Goal: Task Accomplishment & Management: Use online tool/utility

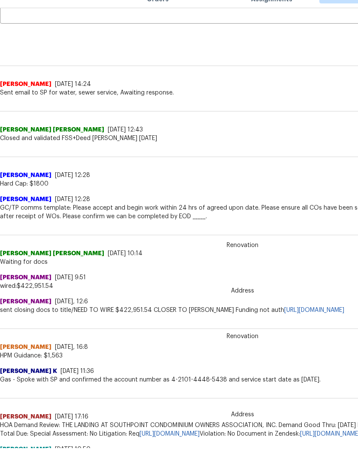
scroll to position [73, 0]
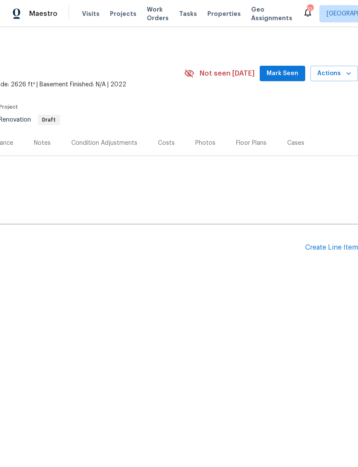
scroll to position [0, 127]
click at [335, 249] on div "Create Line Item" at bounding box center [331, 247] width 53 height 8
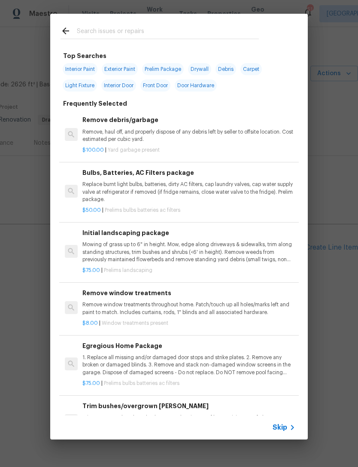
click at [203, 31] on input "text" at bounding box center [168, 32] width 182 height 13
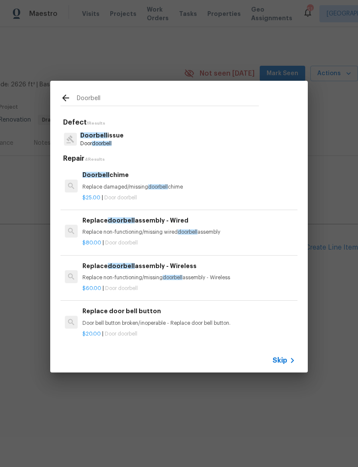
type input "Doorbell"
click at [158, 145] on div "Doorbell issue Door doorbell" at bounding box center [179, 139] width 237 height 23
click at [114, 140] on p "Door doorbell" at bounding box center [101, 143] width 43 height 7
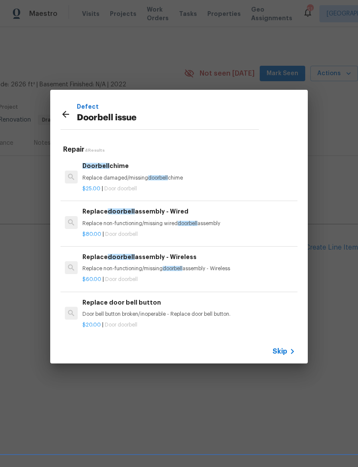
click at [205, 218] on div "Replace doorbell assembly - Wired Replace non-functioning/missing wired doorbel…" at bounding box center [188, 217] width 213 height 21
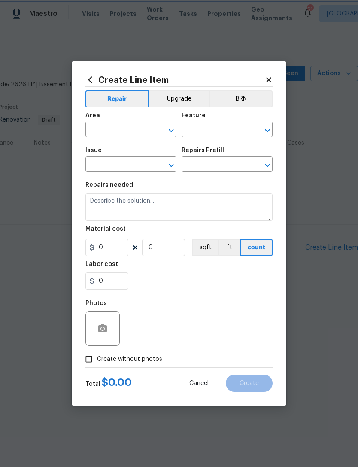
type input "Doorbell issue"
type input "Replace doorbell assembly - Wired $80.00"
type textarea "Replace non-functioning/missing wired doorbell assembly"
type input "80"
type input "1"
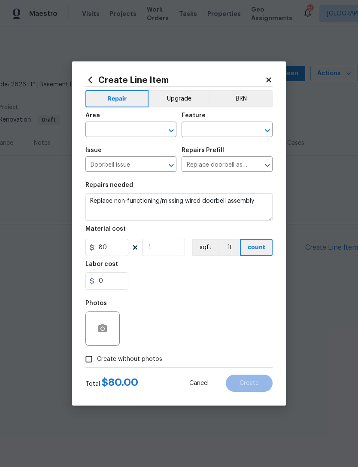
click at [114, 134] on input "text" at bounding box center [118, 130] width 67 height 13
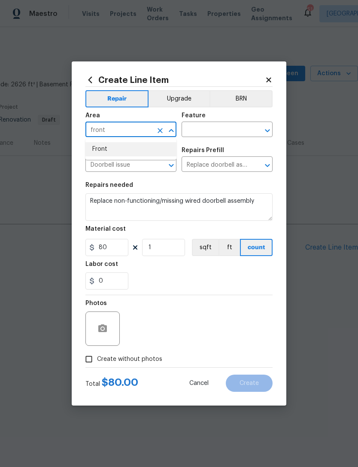
click at [128, 149] on li "Front" at bounding box center [130, 149] width 91 height 14
type input "Front"
click at [213, 132] on input "text" at bounding box center [215, 130] width 67 height 13
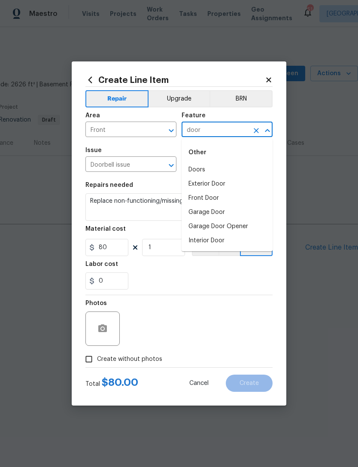
click at [211, 197] on li "Front Door" at bounding box center [227, 198] width 91 height 14
type input "Front Door"
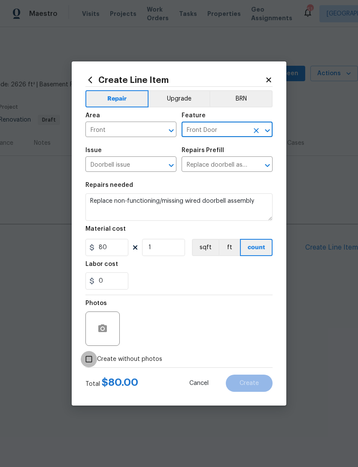
click at [93, 356] on input "Create without photos" at bounding box center [89, 359] width 16 height 16
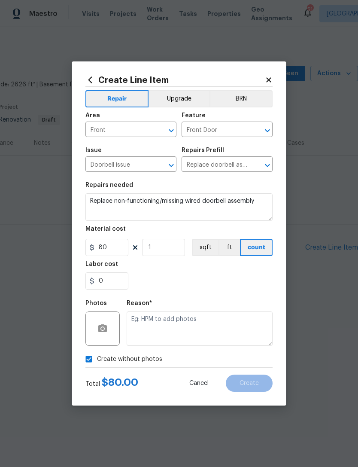
click at [88, 363] on input "Create without photos" at bounding box center [89, 359] width 16 height 16
click at [96, 357] on input "Create without photos" at bounding box center [89, 359] width 16 height 16
checkbox input "true"
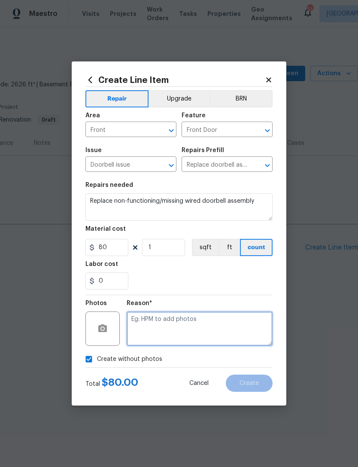
click at [214, 329] on textarea at bounding box center [200, 328] width 146 height 34
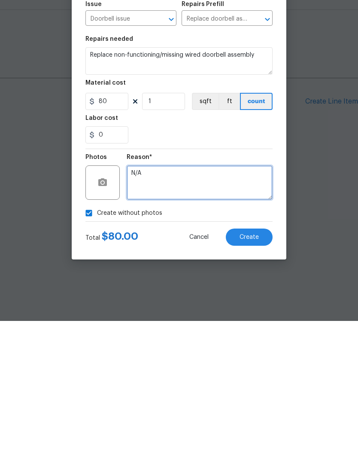
type textarea "N/A"
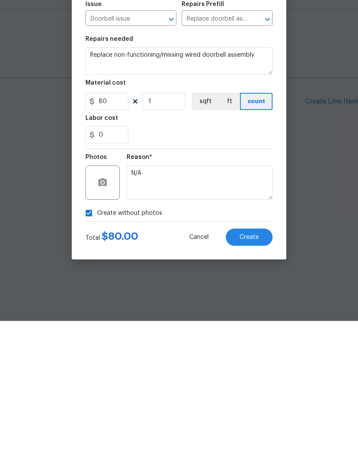
click at [257, 380] on span "Create" at bounding box center [249, 383] width 19 height 6
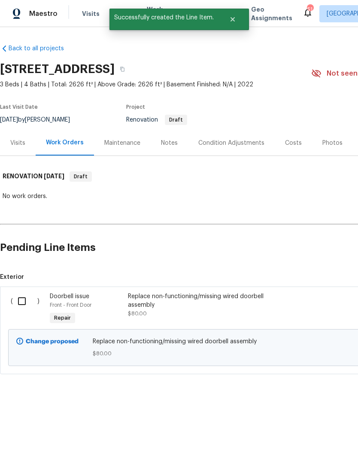
scroll to position [0, 0]
click at [26, 301] on input "checkbox" at bounding box center [25, 301] width 24 height 18
checkbox input "true"
click at [323, 442] on span "Create Work Order" at bounding box center [308, 445] width 57 height 11
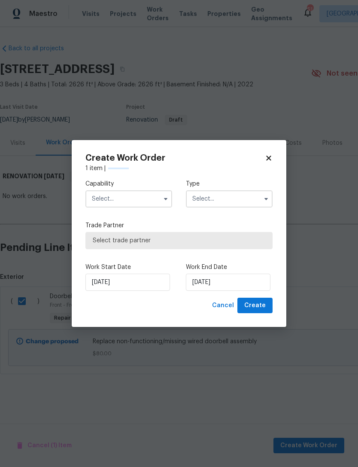
click at [132, 204] on input "text" at bounding box center [128, 198] width 87 height 17
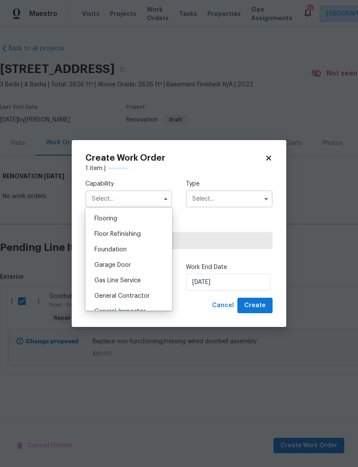
scroll to position [343, 0]
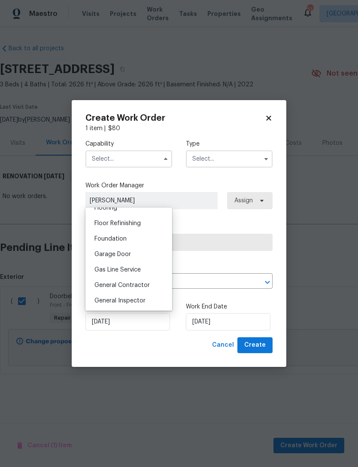
click at [142, 286] on span "General Contractor" at bounding box center [121, 285] width 55 height 6
type input "General Contractor"
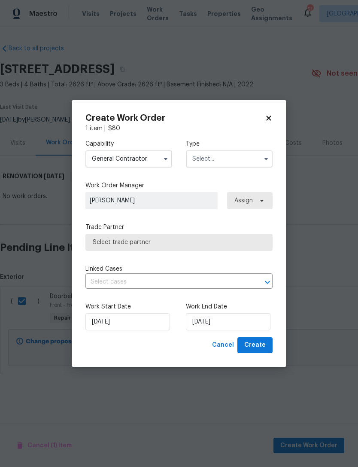
click at [225, 161] on input "text" at bounding box center [229, 158] width 87 height 17
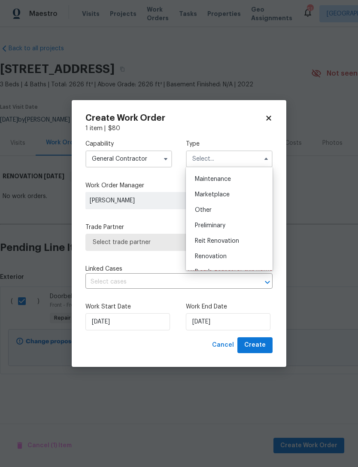
scroll to position [157, 0]
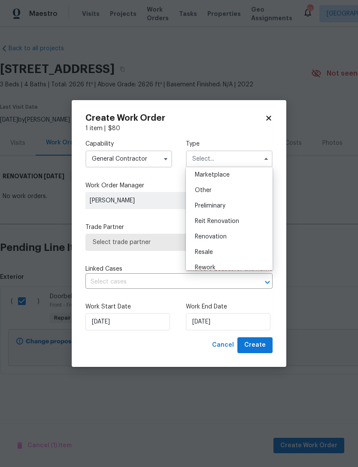
click at [222, 237] on span "Renovation" at bounding box center [211, 237] width 32 height 6
type input "Renovation"
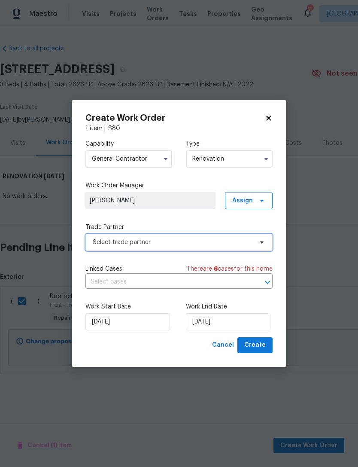
click at [208, 242] on span "Select trade partner" at bounding box center [173, 242] width 160 height 9
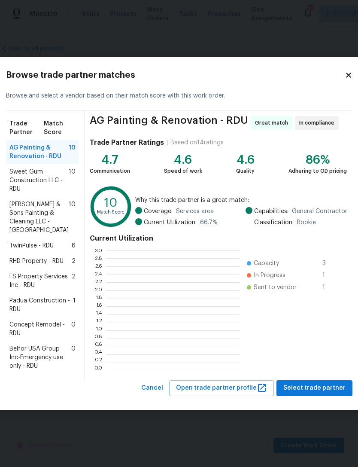
scroll to position [120, 133]
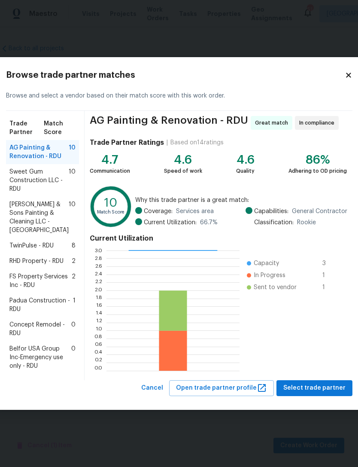
click at [35, 169] on span "Sweet Gum Construction LLC - RDU" at bounding box center [38, 180] width 59 height 26
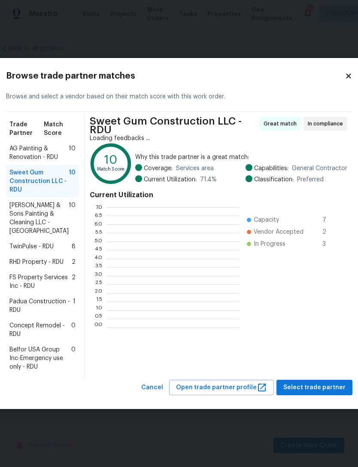
scroll to position [1, 1]
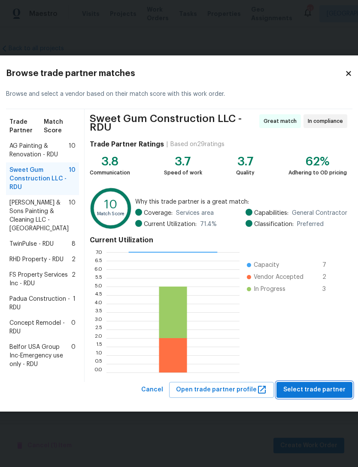
click at [317, 395] on span "Select trade partner" at bounding box center [314, 389] width 62 height 11
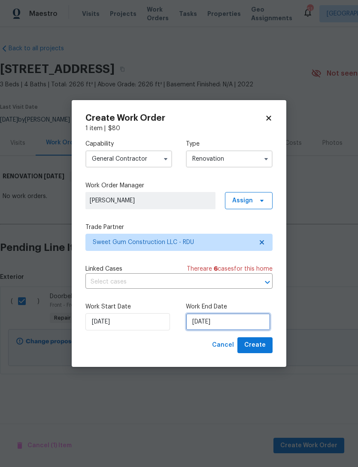
click at [211, 320] on input "8/14/2025" at bounding box center [228, 321] width 85 height 17
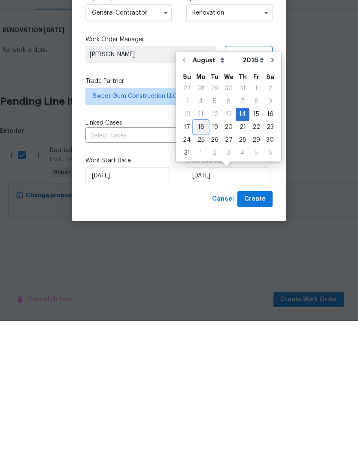
click at [201, 267] on div "18" at bounding box center [201, 273] width 14 height 12
type input "8/18/2025"
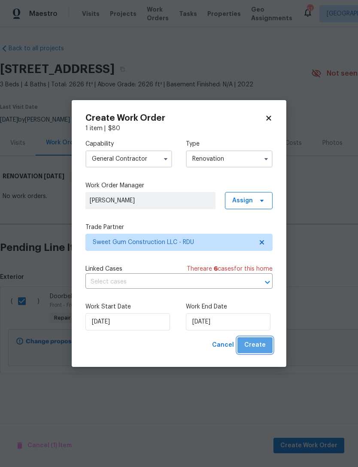
click at [260, 346] on span "Create" at bounding box center [254, 345] width 21 height 11
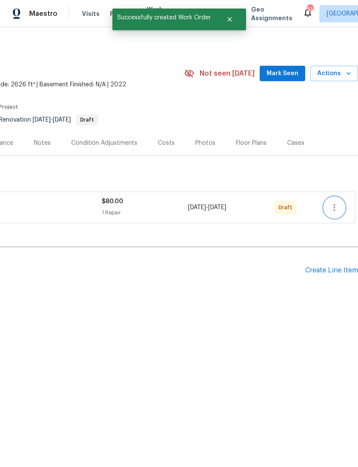
click at [332, 209] on icon "button" at bounding box center [334, 207] width 10 height 10
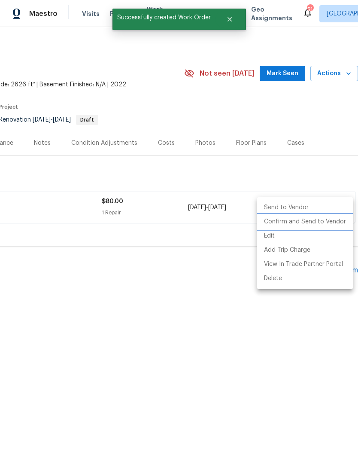
click at [320, 222] on li "Confirm and Send to Vendor" at bounding box center [305, 222] width 96 height 14
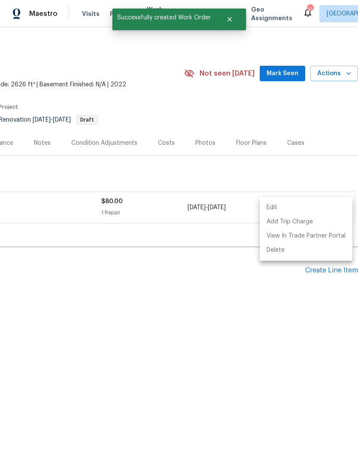
click at [214, 357] on div at bounding box center [179, 233] width 358 height 467
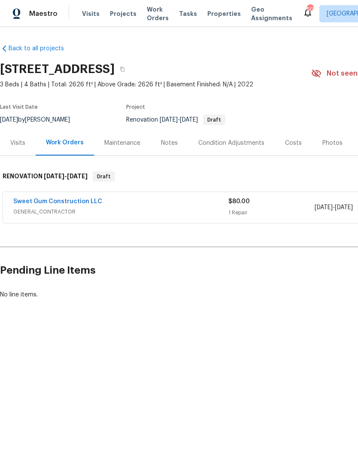
scroll to position [0, 0]
click at [46, 202] on link "Sweet Gum Construction LLC" at bounding box center [57, 201] width 89 height 6
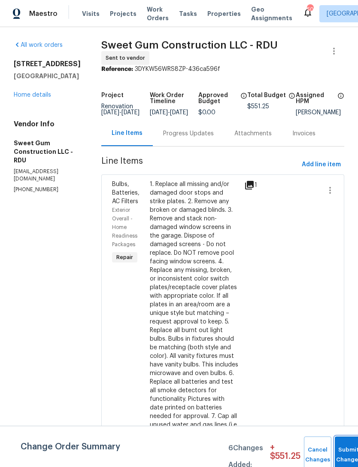
click at [339, 456] on span "Submit Changes" at bounding box center [348, 455] width 19 height 20
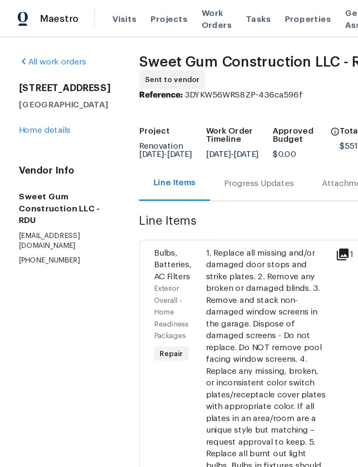
click at [211, 138] on div "Progress Updates" at bounding box center [188, 133] width 51 height 9
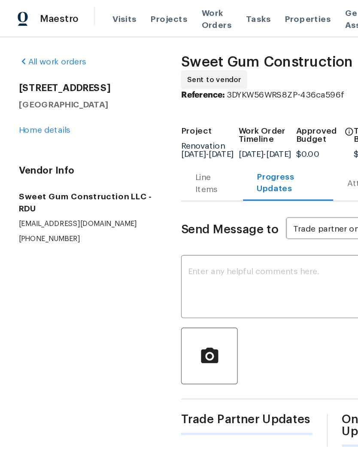
click at [162, 208] on textarea at bounding box center [197, 209] width 121 height 30
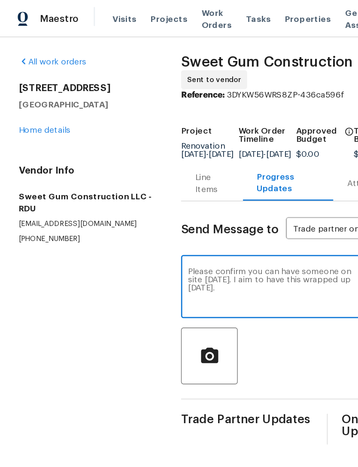
click at [216, 219] on textarea "Please confirm you can have someone on site tomorrow 8/15. I aim to have this w…" at bounding box center [197, 209] width 121 height 30
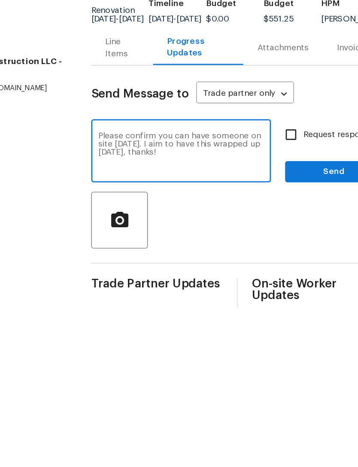
type textarea "Please confirm you can have someone on site tomorrow 8/15. I aim to have this w…"
click at [268, 188] on input "Request response" at bounding box center [277, 197] width 18 height 18
checkbox input "true"
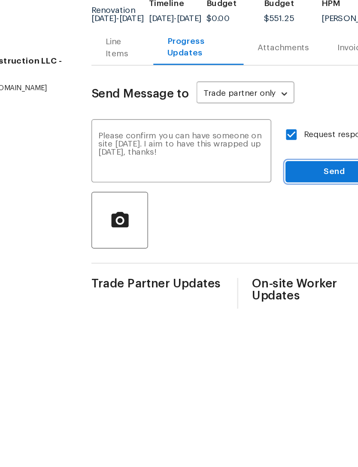
click at [280, 219] on span "Send" at bounding box center [309, 224] width 58 height 11
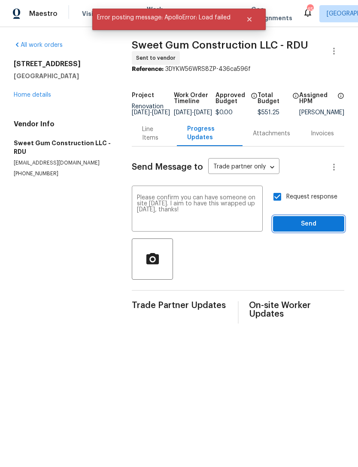
click at [316, 227] on span "Send" at bounding box center [309, 224] width 58 height 11
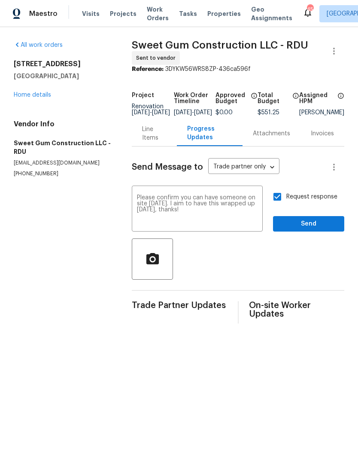
click at [39, 98] on link "Home details" at bounding box center [32, 95] width 37 height 6
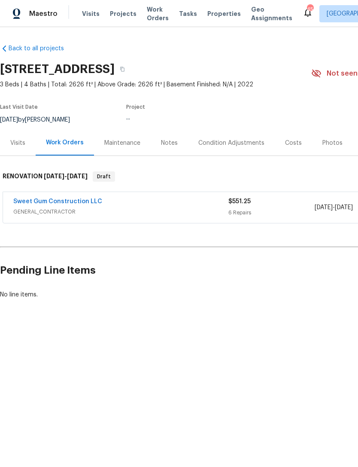
click at [170, 143] on div "Notes" at bounding box center [169, 143] width 17 height 9
click at [90, 202] on link "Sweet Gum Construction LLC" at bounding box center [57, 201] width 89 height 6
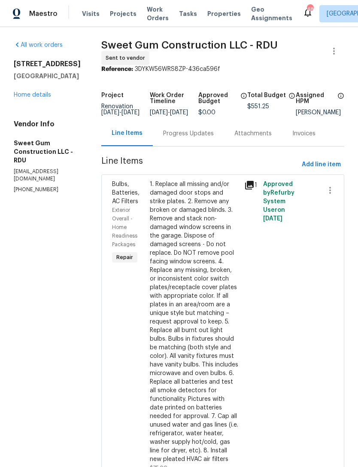
click at [208, 138] on div "Progress Updates" at bounding box center [188, 133] width 51 height 9
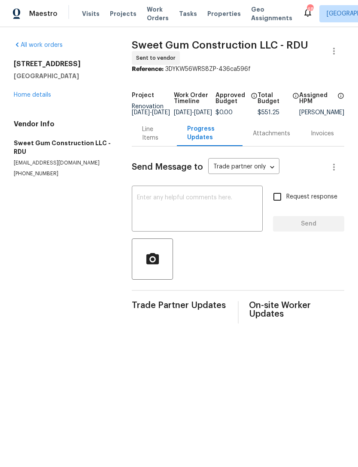
click at [36, 98] on link "Home details" at bounding box center [32, 95] width 37 height 6
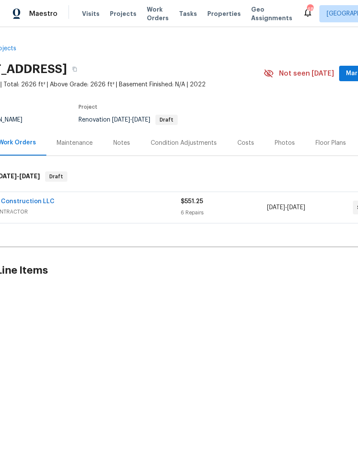
scroll to position [0, 52]
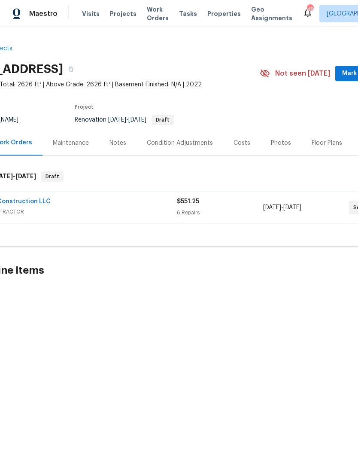
click at [121, 141] on div "Notes" at bounding box center [117, 143] width 17 height 9
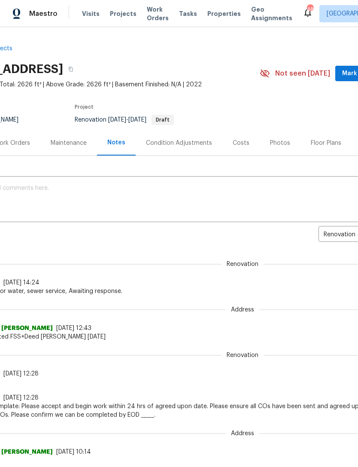
click at [117, 188] on textarea at bounding box center [191, 200] width 475 height 30
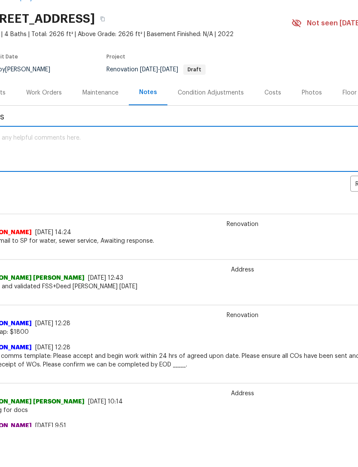
scroll to position [10, 0]
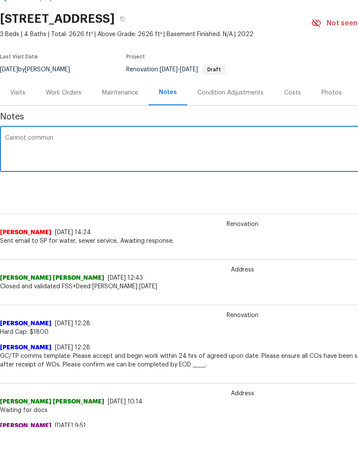
type textarea "Cannot communi"
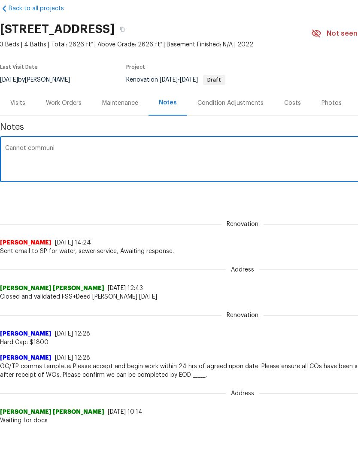
scroll to position [0, 0]
click at [64, 139] on div "Work Orders" at bounding box center [64, 143] width 36 height 9
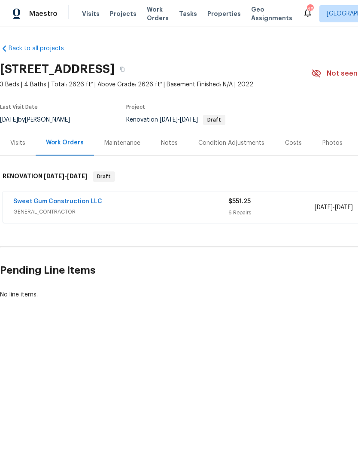
click at [164, 141] on div "Notes" at bounding box center [169, 143] width 17 height 9
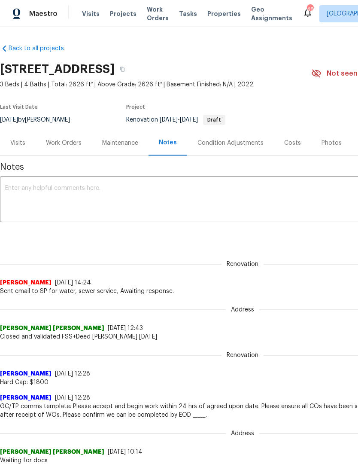
click at [27, 193] on textarea at bounding box center [242, 200] width 475 height 30
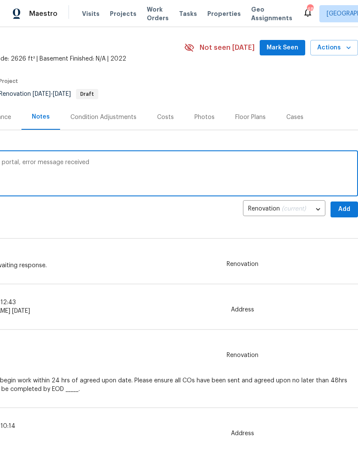
scroll to position [26, 127]
type textarea "Cannot communicate with vendor through portal, error message received Aim to be…"
click at [346, 209] on span "Add" at bounding box center [344, 209] width 14 height 11
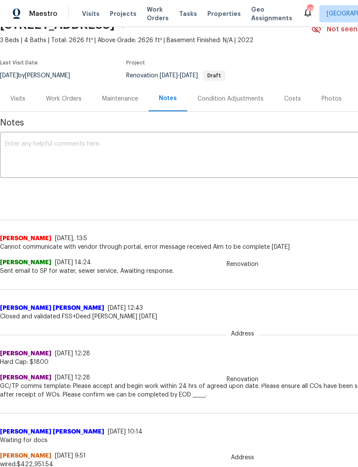
scroll to position [44, 0]
click at [69, 96] on div "Work Orders" at bounding box center [64, 98] width 36 height 9
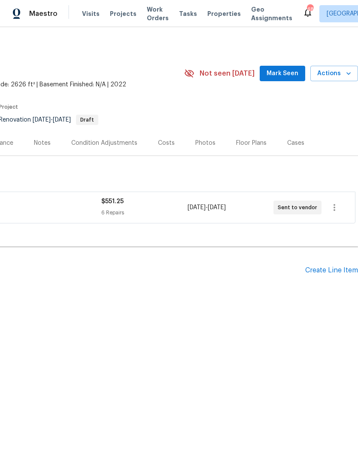
scroll to position [0, 127]
click at [336, 270] on div "Create Line Item" at bounding box center [331, 270] width 53 height 8
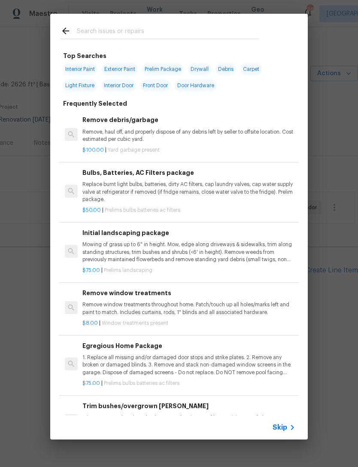
click at [160, 35] on input "text" at bounding box center [168, 32] width 182 height 13
type input "Clean"
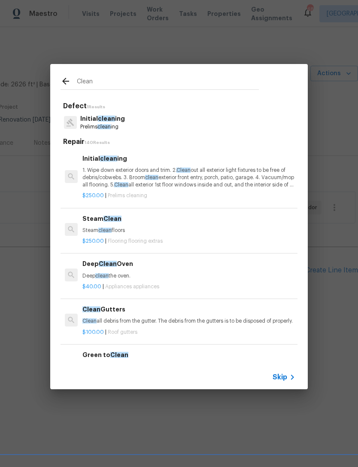
click at [153, 163] on h6 "Initial clean ing" at bounding box center [188, 158] width 213 height 9
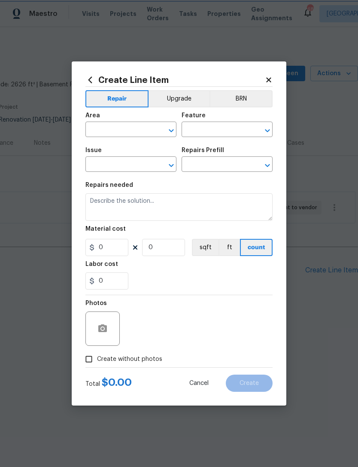
type input "Home Readiness Packages"
type input "Initial cleaning"
type textarea "1. Wipe down exterior doors and trim. 2. Clean out all exterior light fixtures …"
type input "1"
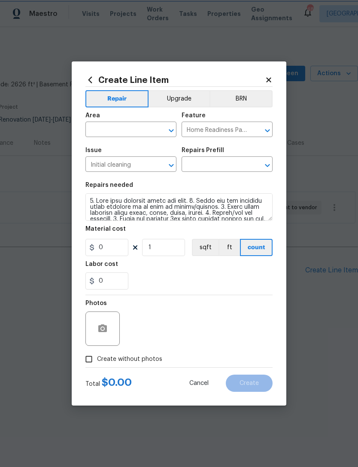
type input "Initial cleaning $250.00"
type input "250"
click at [152, 124] on div "Area" at bounding box center [130, 117] width 91 height 11
click at [122, 129] on input "text" at bounding box center [118, 130] width 67 height 13
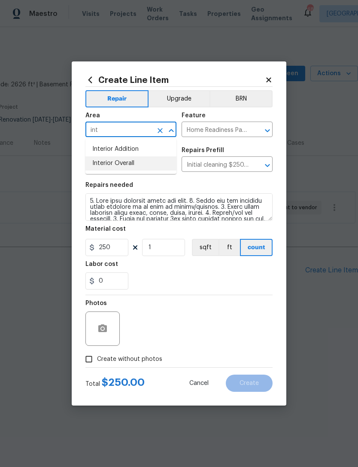
click at [136, 164] on li "Interior Overall" at bounding box center [130, 163] width 91 height 14
type input "Interior Overall"
click at [88, 361] on input "Create without photos" at bounding box center [89, 359] width 16 height 16
checkbox input "true"
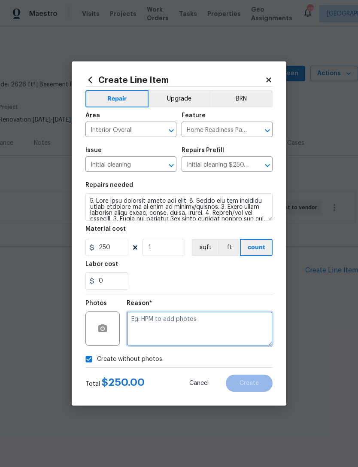
click at [233, 326] on textarea at bounding box center [200, 328] width 146 height 34
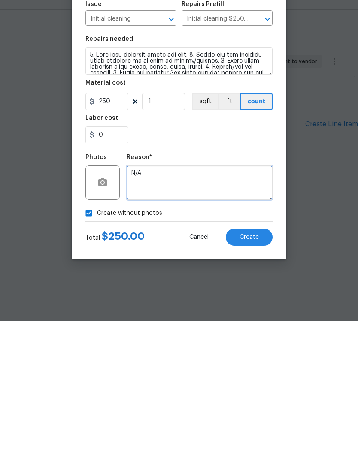
type textarea "N/A"
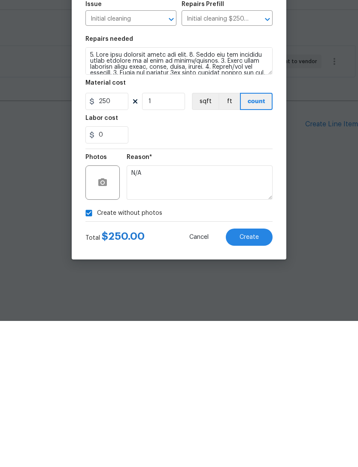
click at [258, 380] on span "Create" at bounding box center [249, 383] width 19 height 6
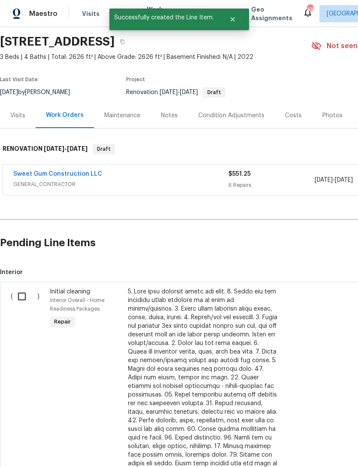
scroll to position [27, 0]
click at [26, 296] on input "checkbox" at bounding box center [25, 296] width 24 height 18
checkbox input "true"
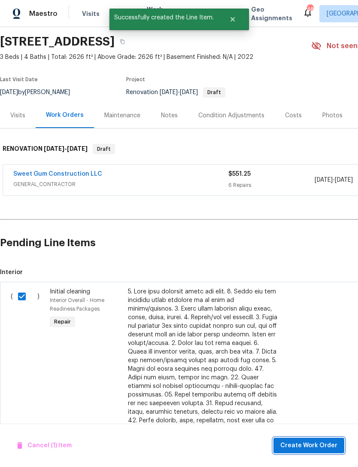
click at [317, 449] on span "Create Work Order" at bounding box center [308, 445] width 57 height 11
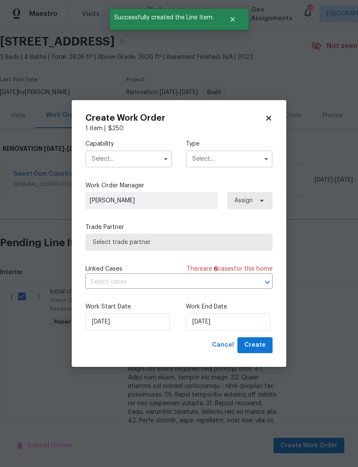
click at [133, 153] on input "text" at bounding box center [128, 158] width 87 height 17
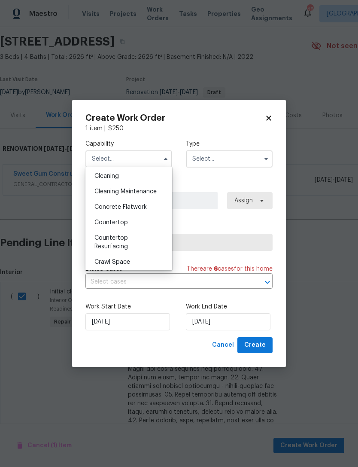
scroll to position [124, 0]
click at [128, 173] on div "Cleaning" at bounding box center [129, 176] width 82 height 15
type input "Cleaning"
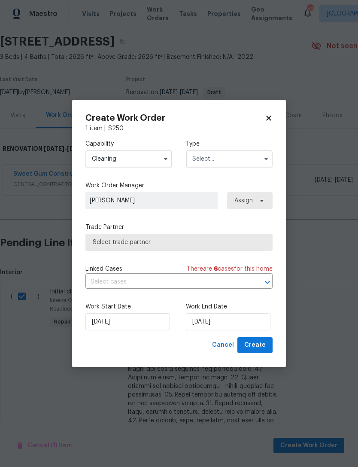
click at [225, 161] on input "text" at bounding box center [229, 158] width 87 height 17
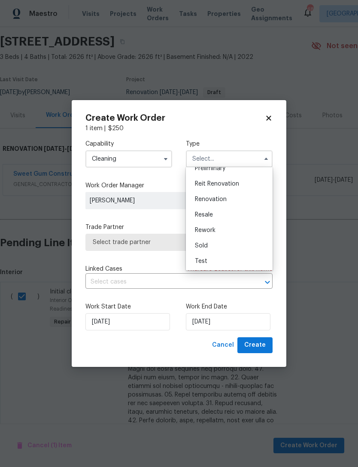
scroll to position [194, 0]
click at [223, 199] on span "Renovation" at bounding box center [211, 200] width 32 height 6
type input "Renovation"
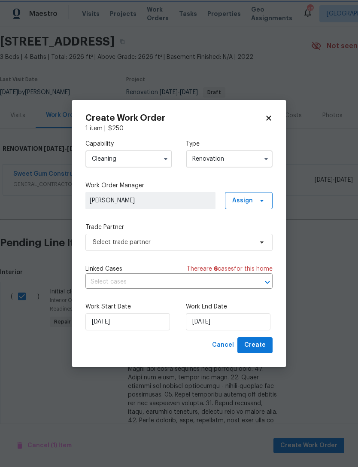
scroll to position [0, 0]
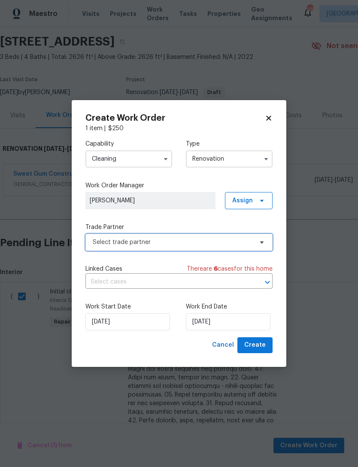
click at [166, 243] on span "Select trade partner" at bounding box center [173, 242] width 160 height 9
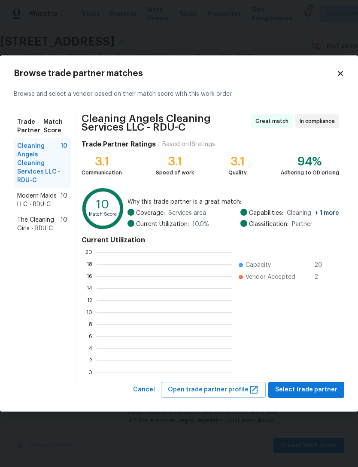
scroll to position [1, 1]
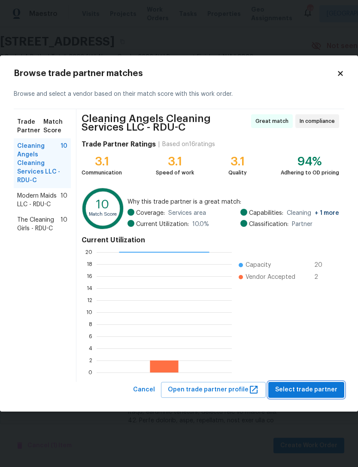
click at [321, 391] on span "Select trade partner" at bounding box center [306, 389] width 62 height 11
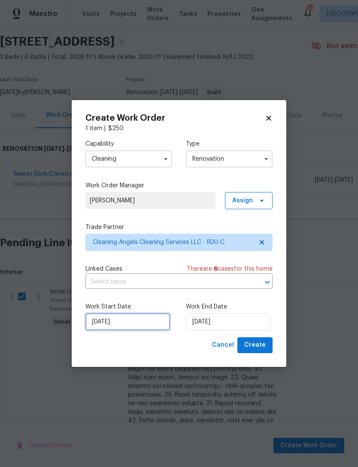
click at [132, 323] on input "8/14/2025" at bounding box center [127, 321] width 85 height 17
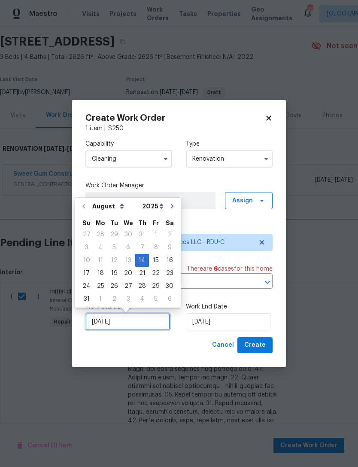
scroll to position [16, 0]
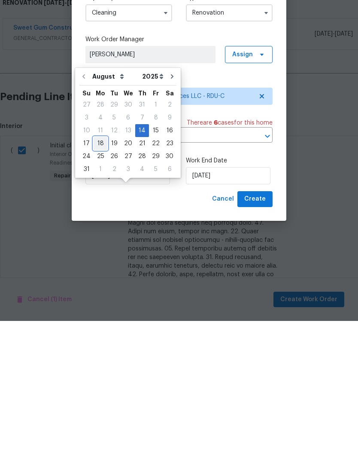
click at [97, 283] on div "18" at bounding box center [101, 289] width 14 height 12
type input "8/18/2025"
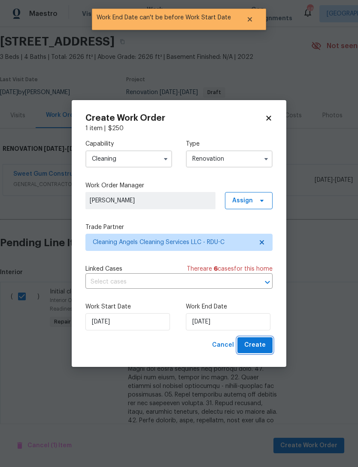
click at [263, 345] on span "Create" at bounding box center [254, 345] width 21 height 11
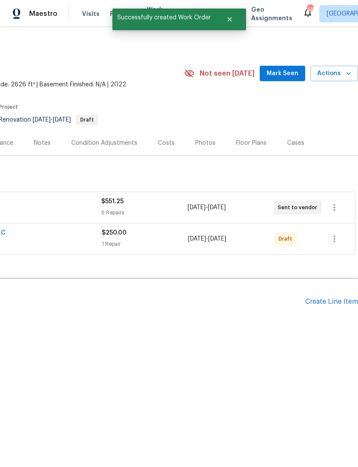
scroll to position [0, 127]
click at [337, 239] on icon "button" at bounding box center [334, 239] width 10 height 10
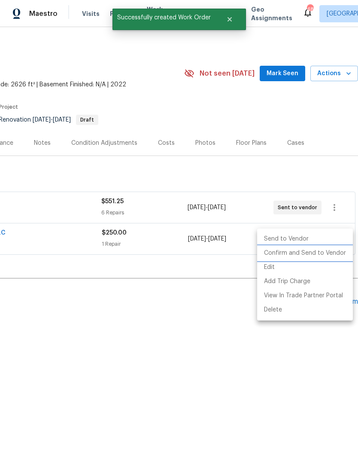
click at [317, 253] on li "Confirm and Send to Vendor" at bounding box center [305, 253] width 96 height 14
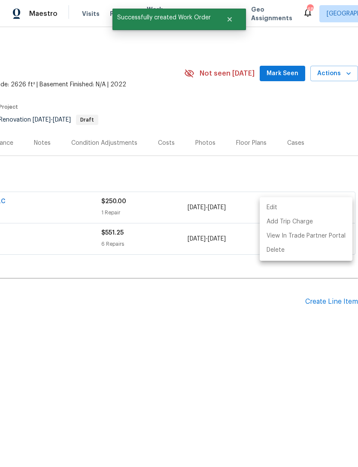
click at [213, 358] on div at bounding box center [179, 233] width 358 height 467
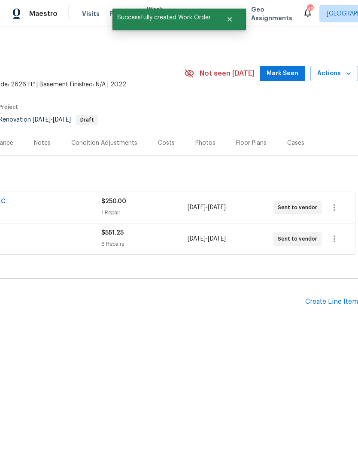
click at [213, 357] on div "Edit Add Trip Charge View In Trade Partner Portal Delete" at bounding box center [179, 233] width 358 height 467
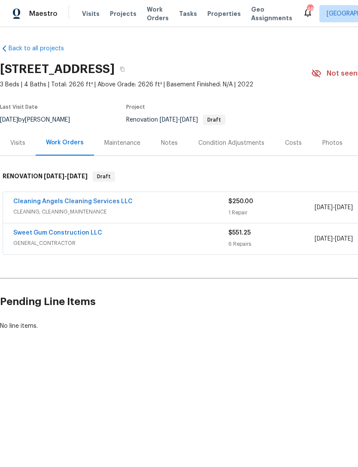
scroll to position [0, 0]
click at [30, 203] on link "Cleaning Angels Cleaning Services LLC" at bounding box center [72, 201] width 119 height 6
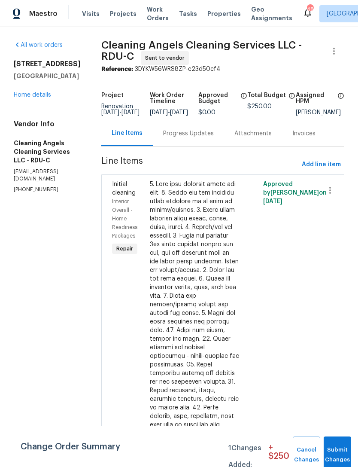
click at [199, 138] on div "Progress Updates" at bounding box center [188, 133] width 51 height 9
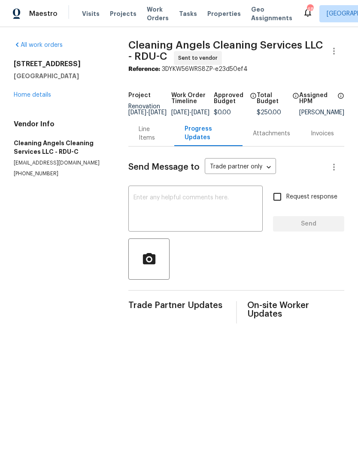
click at [212, 219] on textarea at bounding box center [196, 209] width 124 height 30
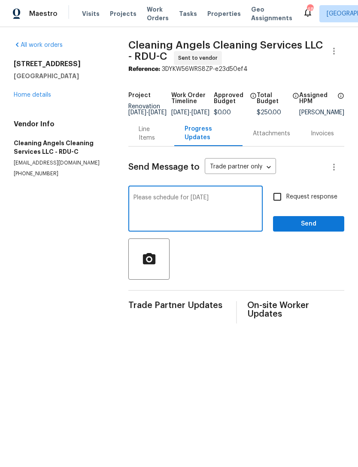
type textarea "Please schedule for Monday 8/18"
click at [276, 202] on input "Request response" at bounding box center [277, 197] width 18 height 18
checkbox input "true"
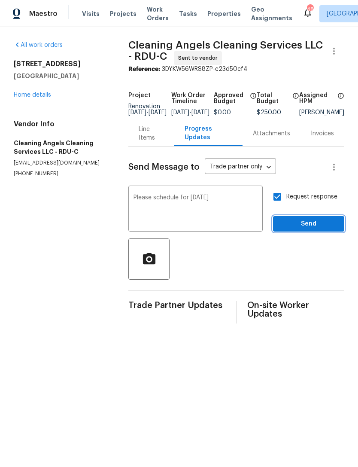
click at [315, 226] on span "Send" at bounding box center [309, 224] width 58 height 11
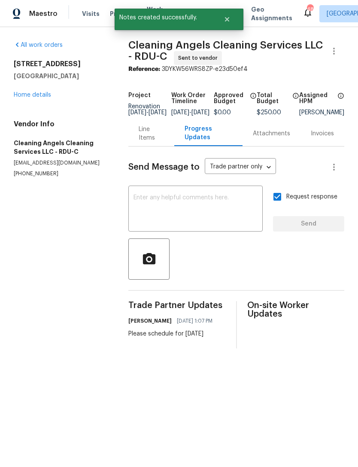
click at [42, 98] on link "Home details" at bounding box center [32, 95] width 37 height 6
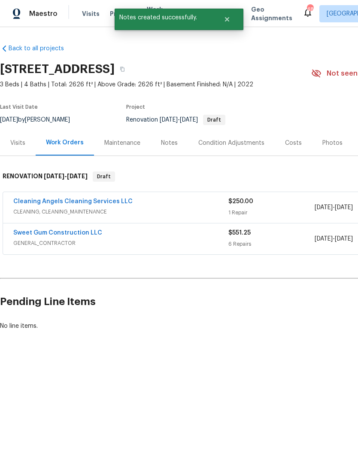
click at [86, 233] on link "Sweet Gum Construction LLC" at bounding box center [57, 233] width 89 height 6
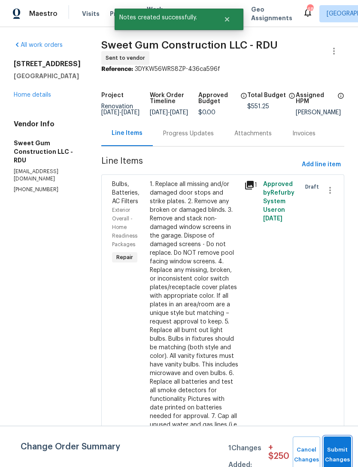
click at [335, 451] on button "Submit Changes" at bounding box center [337, 454] width 27 height 37
